Goal: Find specific page/section: Find specific page/section

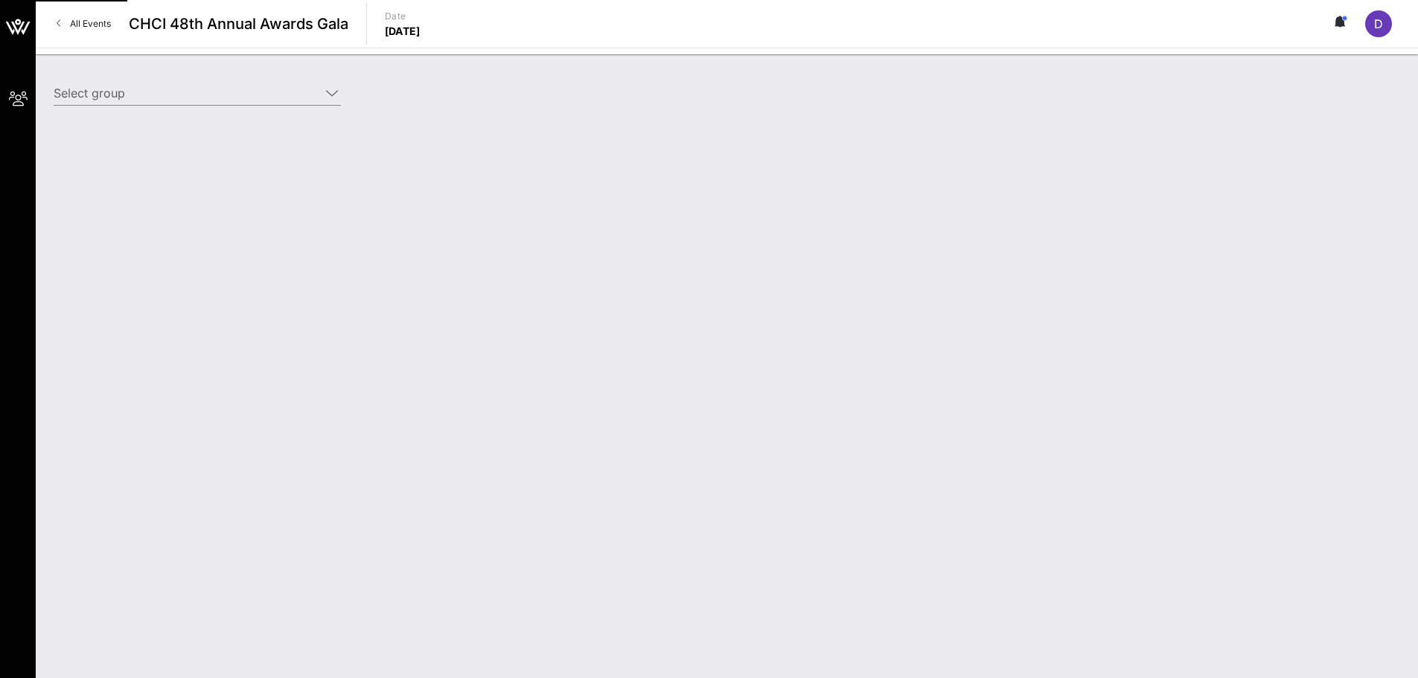
type input "America’s Essential Hospitals (America’s Essential Hospitals) [[PERSON_NAME], […"
